Goal: Navigation & Orientation: Find specific page/section

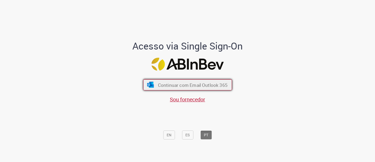
click at [158, 81] on button "Continuar com Email Outlook 365" at bounding box center [187, 84] width 89 height 11
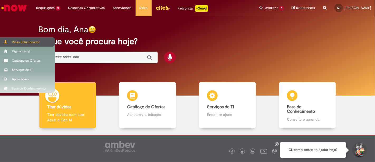
click at [10, 39] on div "Visão Solucionador" at bounding box center [27, 41] width 55 height 9
click at [10, 41] on div "Visão Solucionador" at bounding box center [27, 41] width 55 height 9
click at [3, 43] on div "Visão Solucionador" at bounding box center [27, 41] width 55 height 9
